Goal: Task Accomplishment & Management: Manage account settings

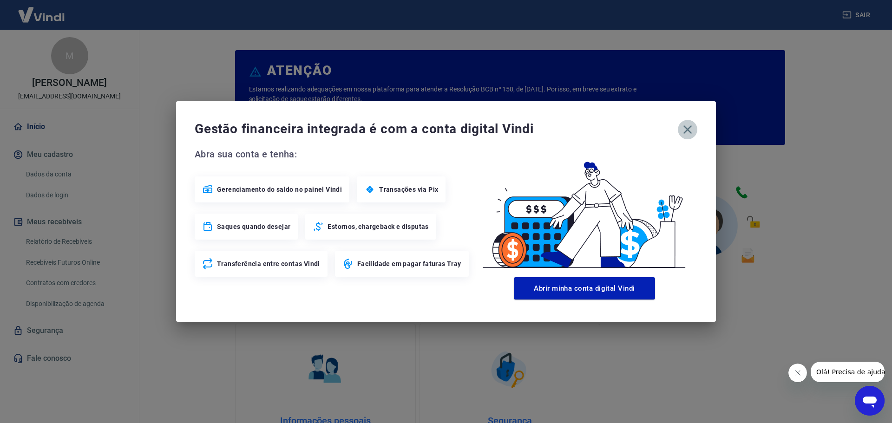
click at [685, 127] on icon "button" at bounding box center [687, 129] width 9 height 9
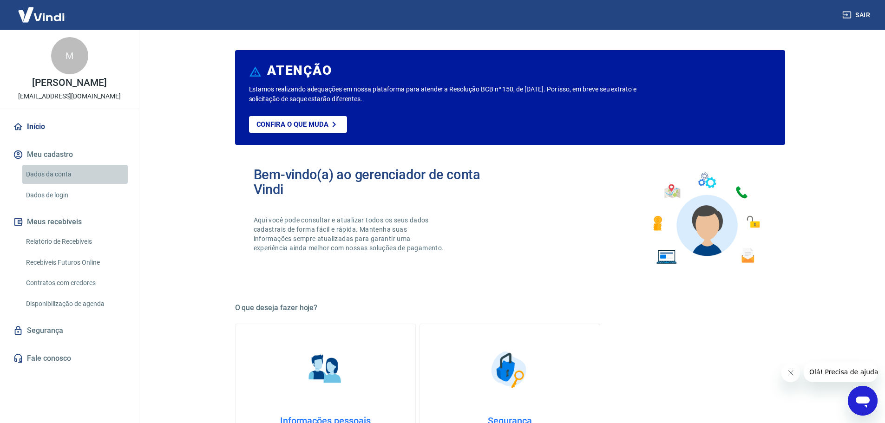
click at [52, 175] on link "Dados da conta" at bounding box center [74, 174] width 105 height 19
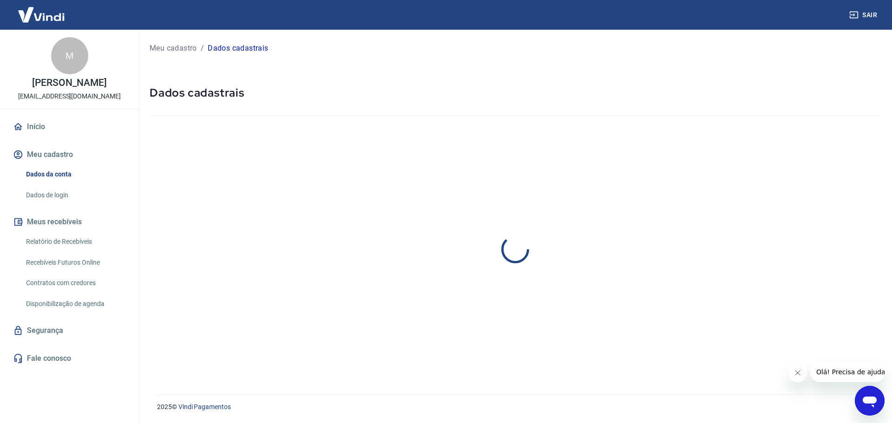
select select "SP"
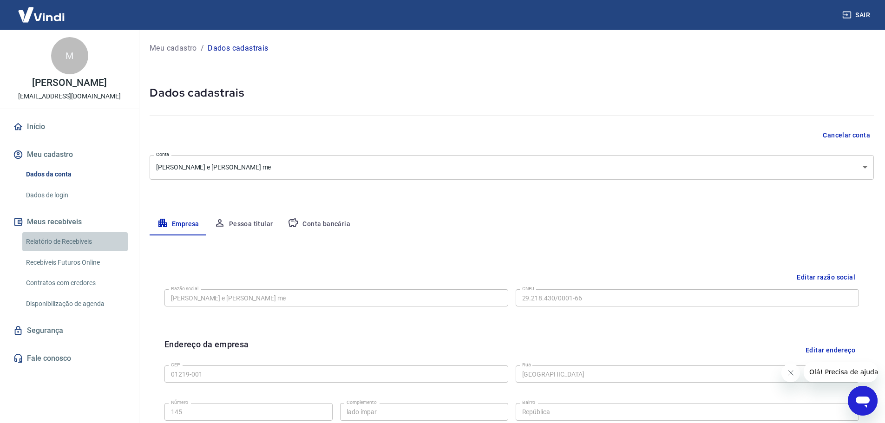
click at [69, 240] on link "Relatório de Recebíveis" at bounding box center [74, 241] width 105 height 19
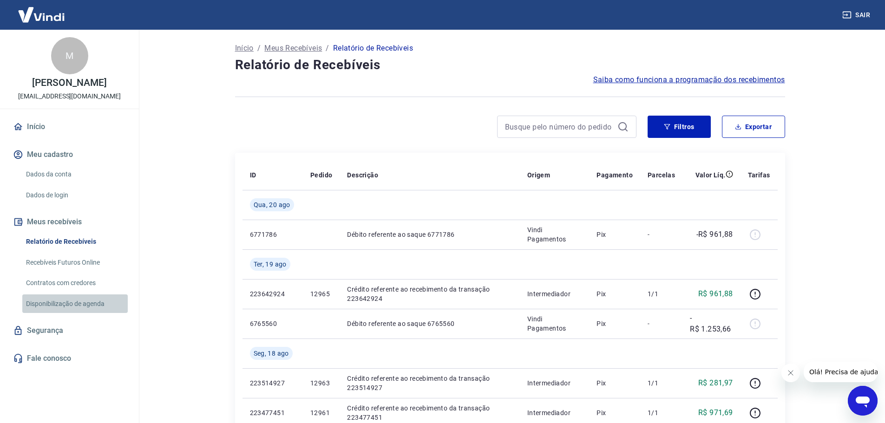
click at [70, 302] on link "Disponibilização de agenda" at bounding box center [74, 304] width 105 height 19
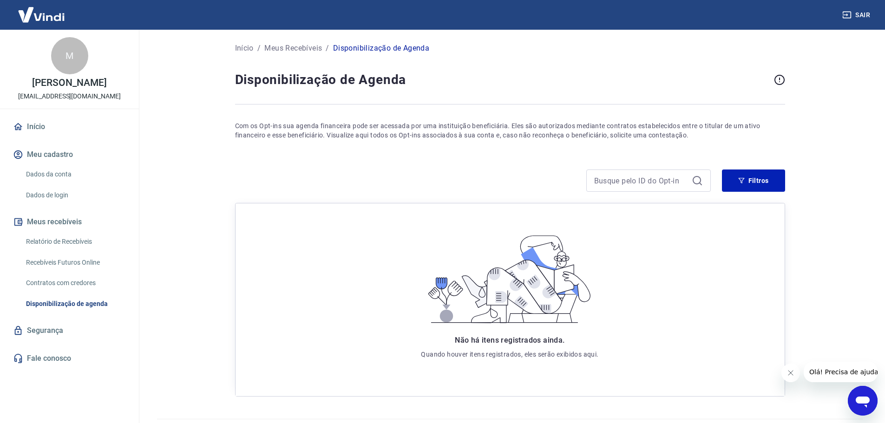
click at [60, 153] on button "Meu cadastro" at bounding box center [69, 154] width 117 height 20
click at [60, 175] on link "Dados da conta" at bounding box center [74, 174] width 105 height 19
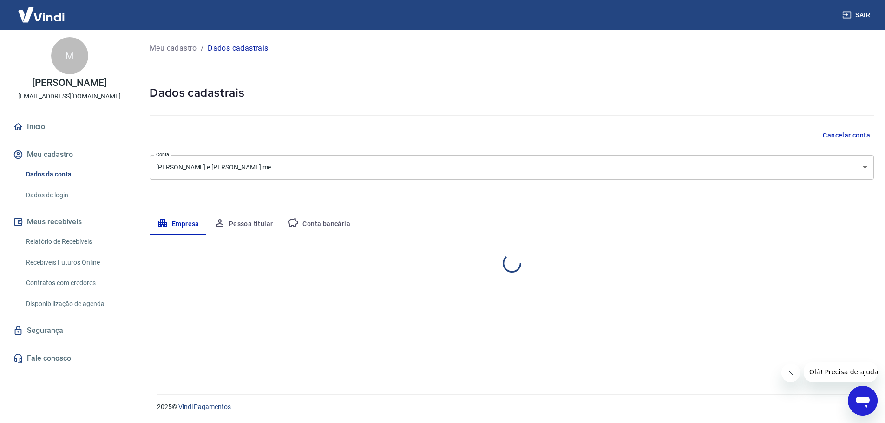
select select "SP"
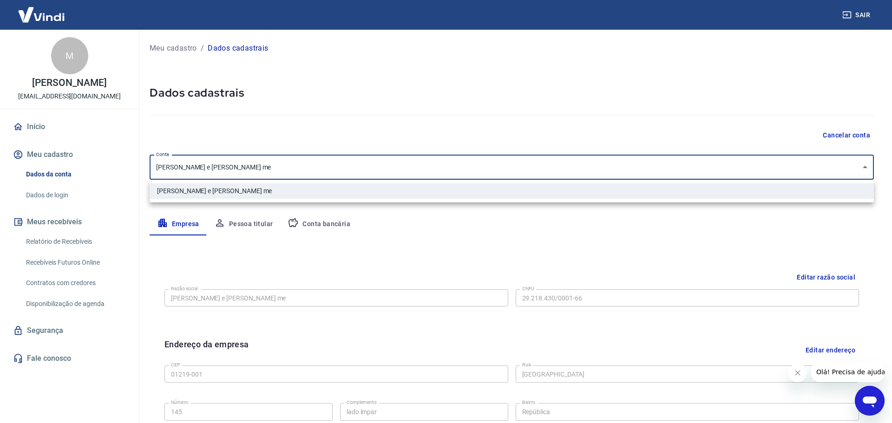
click at [860, 166] on body "Sair M [PERSON_NAME] [EMAIL_ADDRESS][DOMAIN_NAME] Início Meu cadastro Dados da …" at bounding box center [446, 211] width 892 height 423
click at [860, 166] on div at bounding box center [446, 211] width 892 height 423
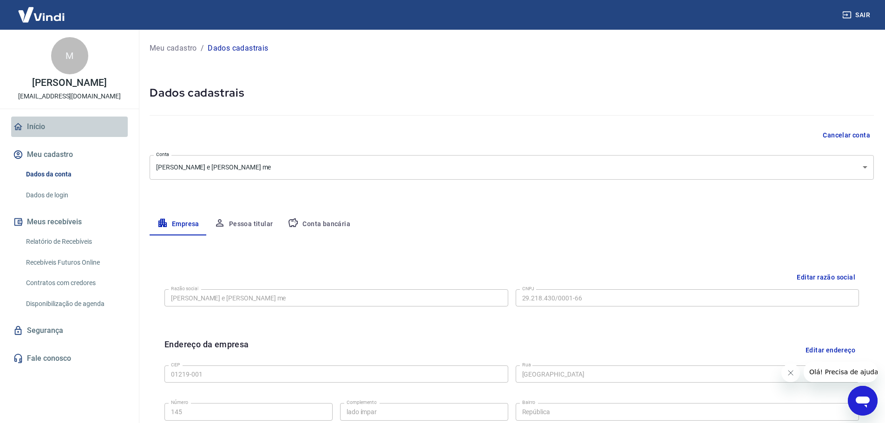
click at [31, 126] on link "Início" at bounding box center [69, 127] width 117 height 20
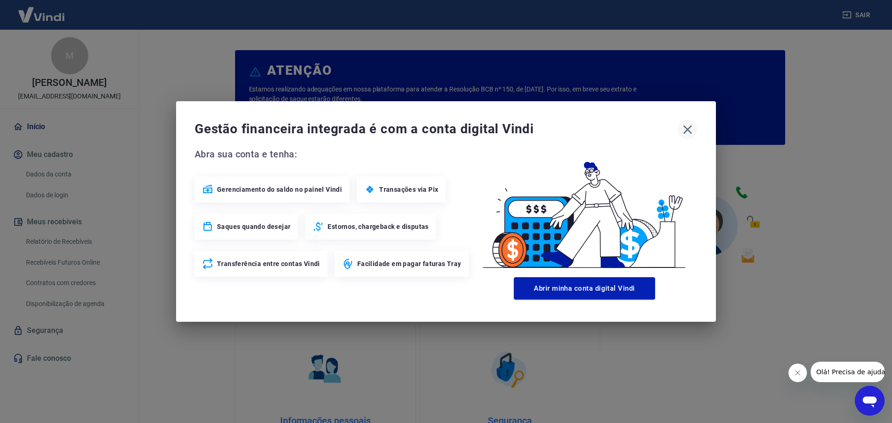
click at [686, 131] on icon "button" at bounding box center [687, 129] width 9 height 9
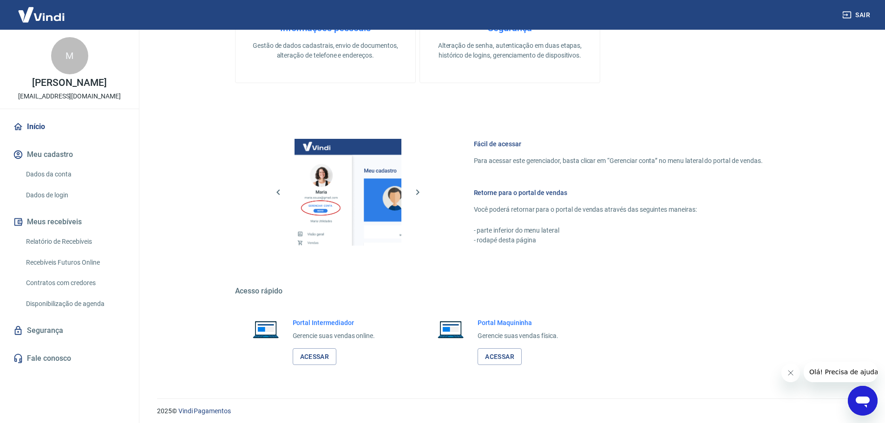
scroll to position [397, 0]
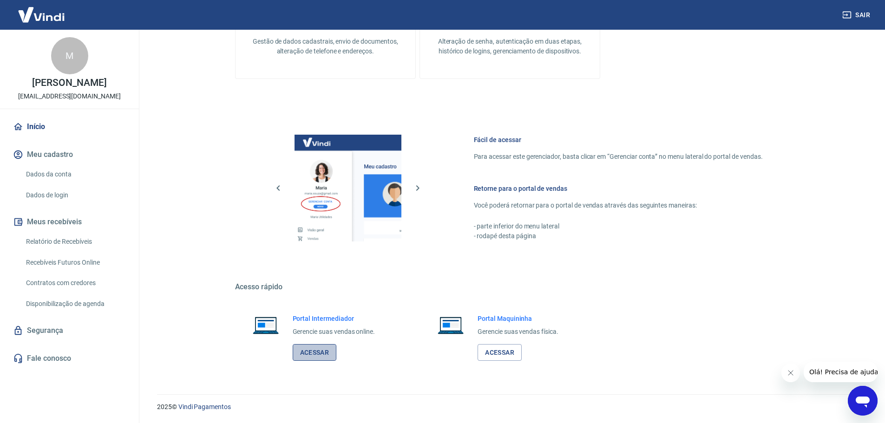
click at [320, 355] on link "Acessar" at bounding box center [315, 352] width 44 height 17
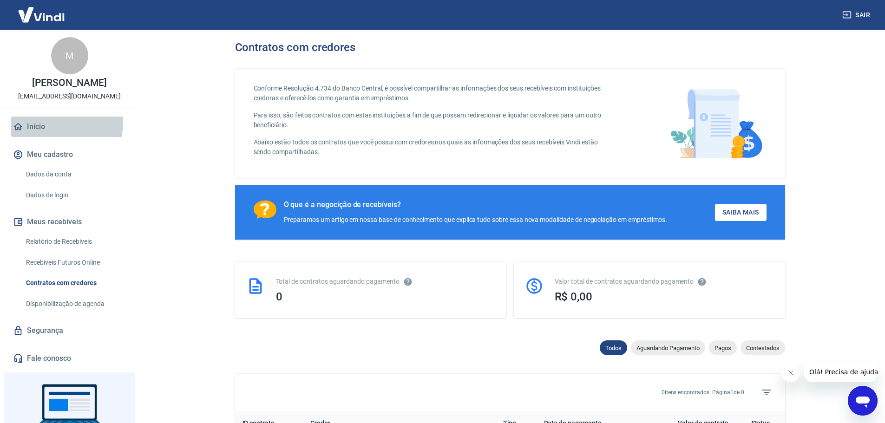
click at [42, 121] on link "Início" at bounding box center [69, 127] width 117 height 20
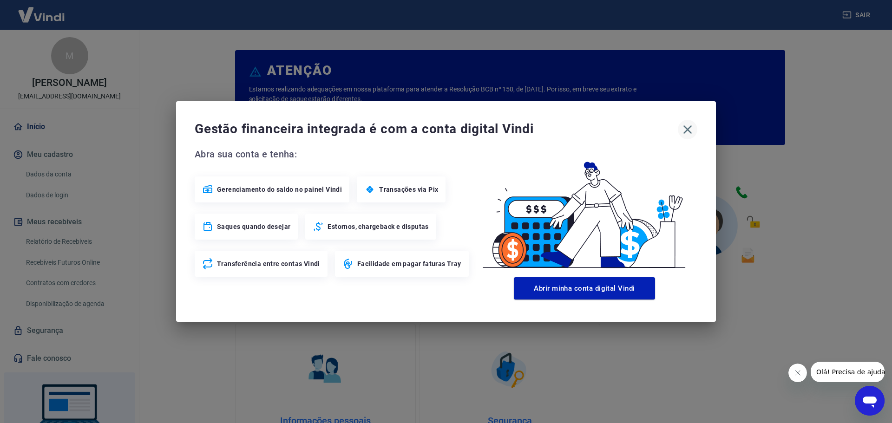
click at [689, 129] on icon "button" at bounding box center [687, 129] width 15 height 15
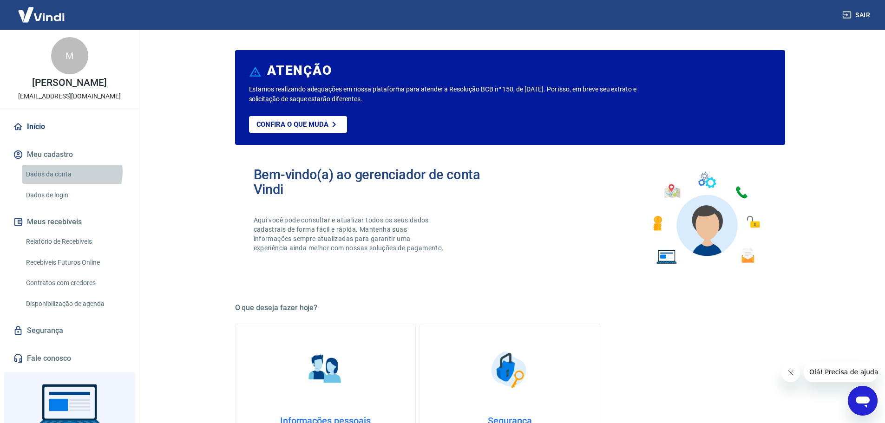
click at [65, 172] on link "Dados da conta" at bounding box center [74, 174] width 105 height 19
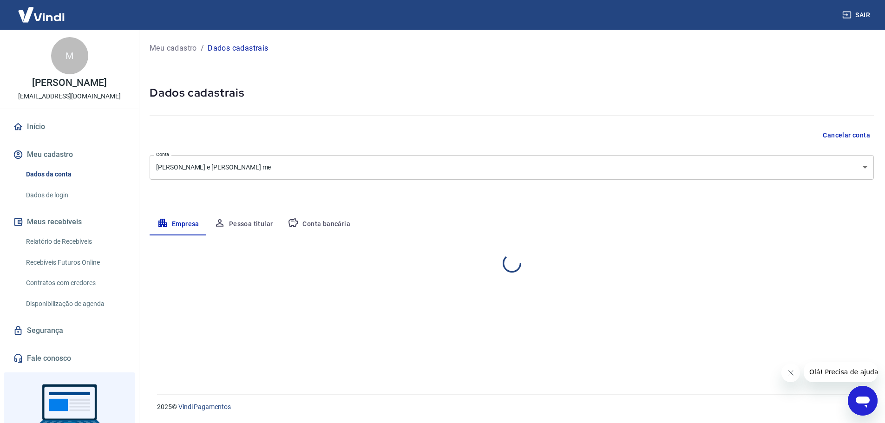
select select "SP"
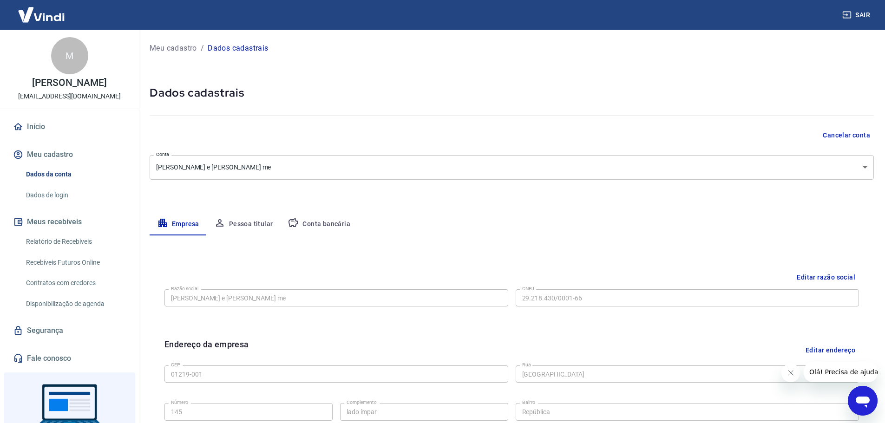
click at [847, 135] on button "Cancelar conta" at bounding box center [846, 135] width 55 height 17
click at [835, 133] on button "Cancelar conta" at bounding box center [846, 135] width 55 height 17
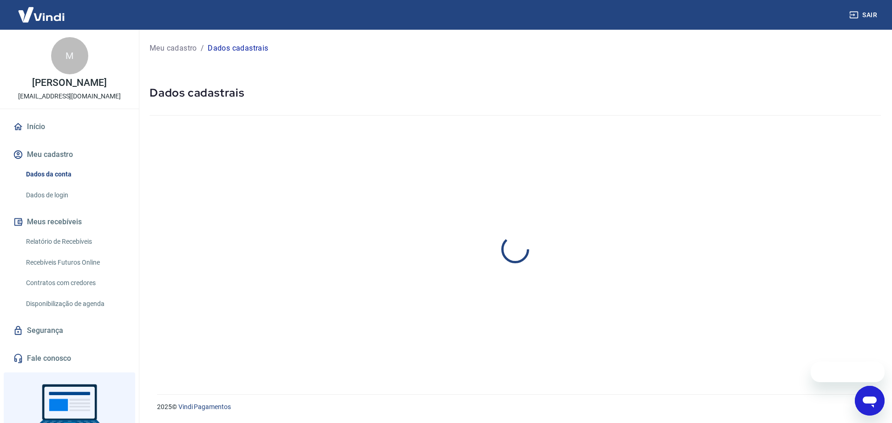
select select "SP"
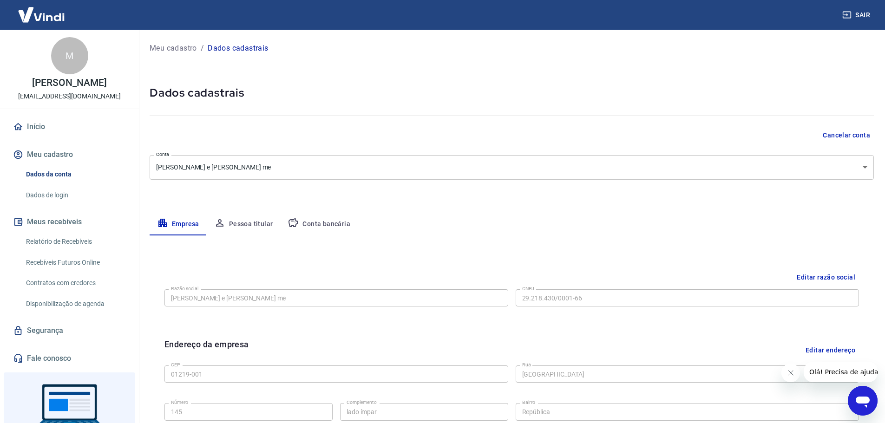
click at [851, 137] on button "Cancelar conta" at bounding box center [846, 135] width 55 height 17
